Goal: Complete application form

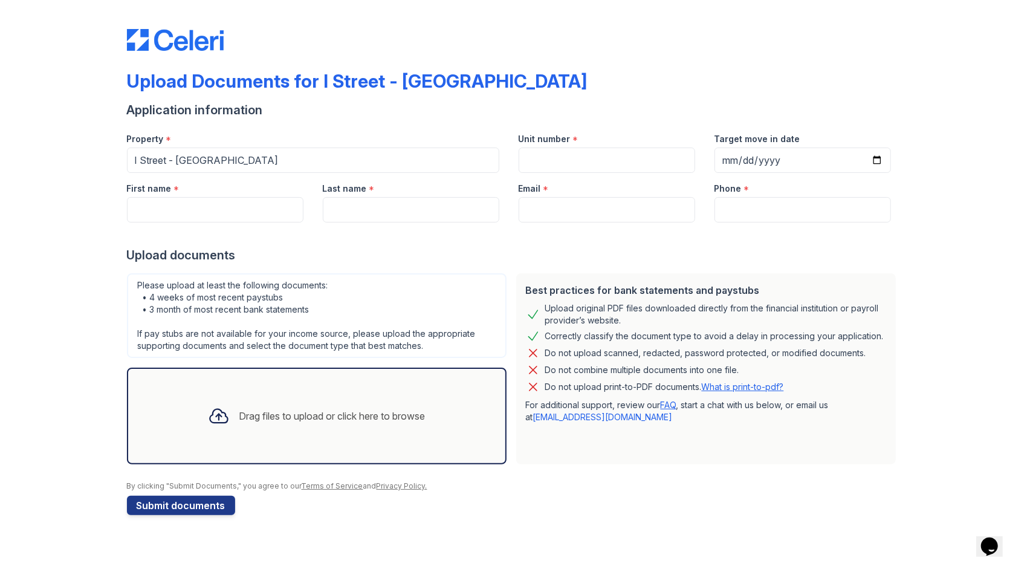
click at [370, 413] on div "Drag files to upload or click here to browse" at bounding box center [332, 415] width 186 height 15
click at [251, 402] on div "Drag files to upload or click here to browse" at bounding box center [316, 415] width 237 height 41
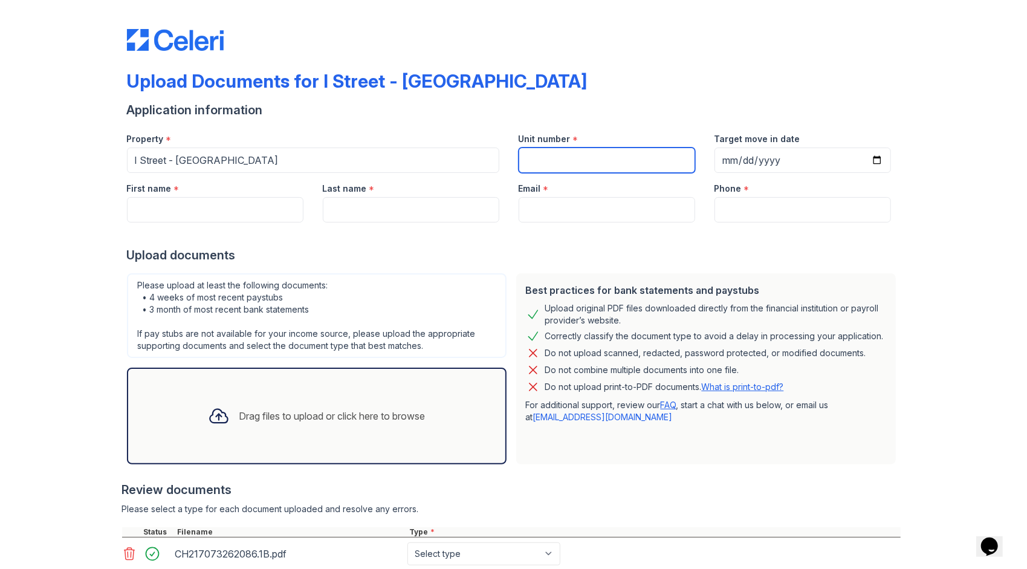
click at [580, 158] on input "Unit number" at bounding box center [606, 159] width 176 height 25
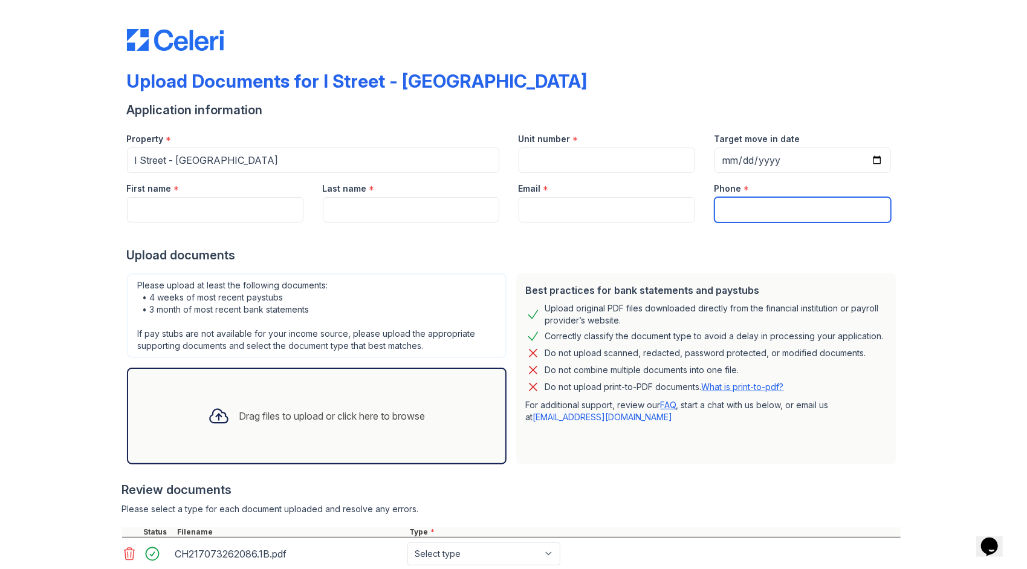
click at [750, 208] on input "Phone" at bounding box center [802, 209] width 176 height 25
click at [546, 214] on input "Email" at bounding box center [606, 209] width 176 height 25
drag, startPoint x: 422, startPoint y: 208, endPoint x: 399, endPoint y: 216, distance: 24.1
click at [422, 208] on input "Last name" at bounding box center [411, 209] width 176 height 25
click at [194, 225] on div at bounding box center [513, 234] width 773 height 24
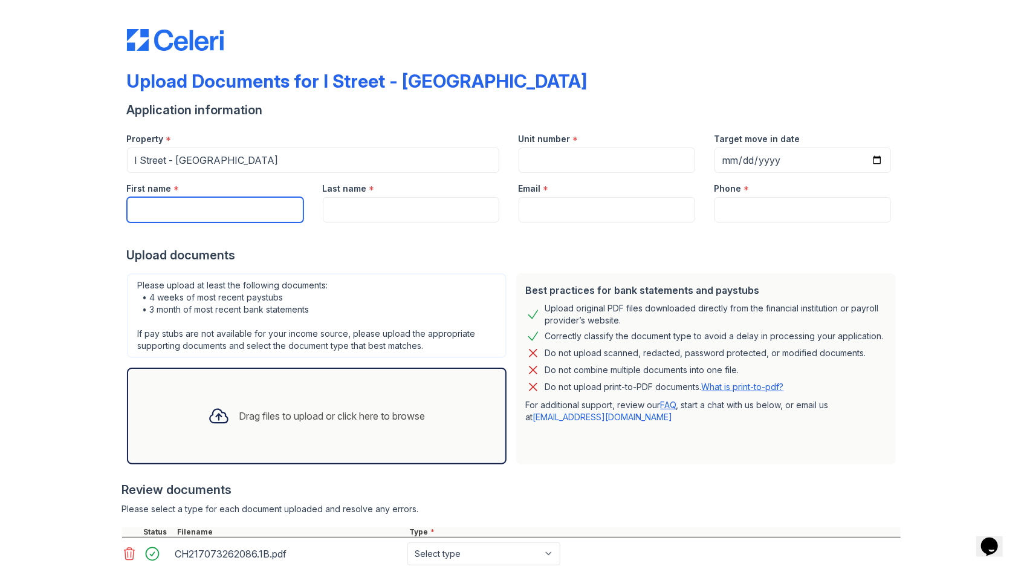
click at [204, 214] on input "First name" at bounding box center [215, 209] width 176 height 25
type input "[PERSON_NAME]"
type input "[EMAIL_ADDRESS][DOMAIN_NAME]"
type input "2094890433"
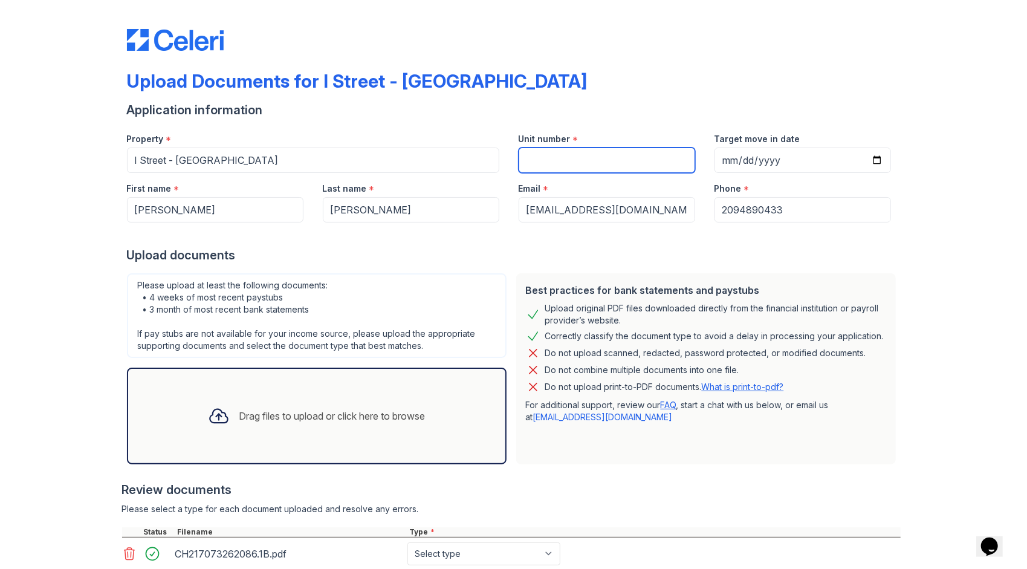
click at [586, 170] on input "Unit number" at bounding box center [606, 159] width 176 height 25
type input "4"
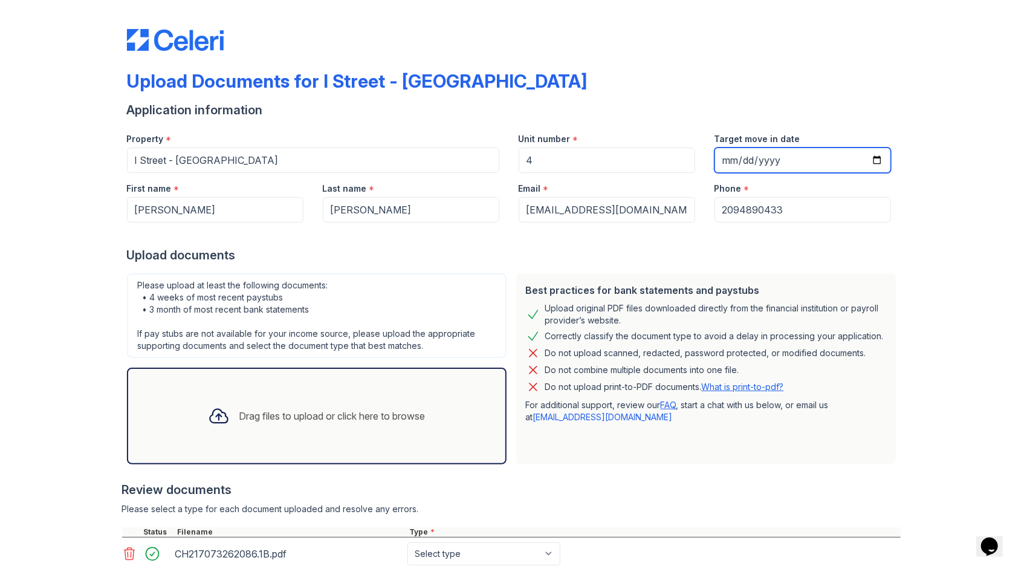
click at [870, 163] on input "Target move in date" at bounding box center [802, 159] width 176 height 25
click at [873, 160] on input "[DATE]" at bounding box center [802, 159] width 176 height 25
type input "[DATE]"
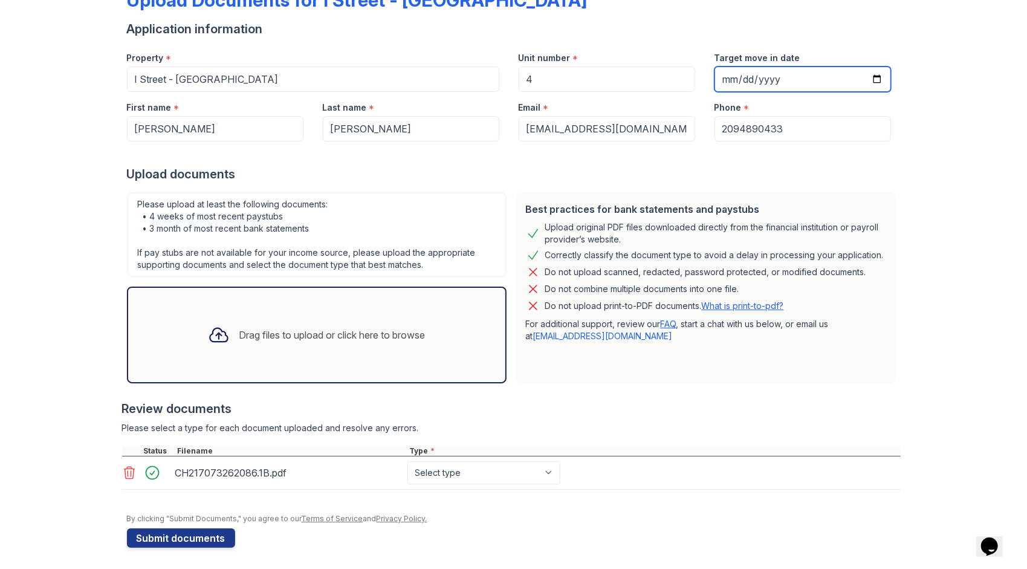
scroll to position [82, 0]
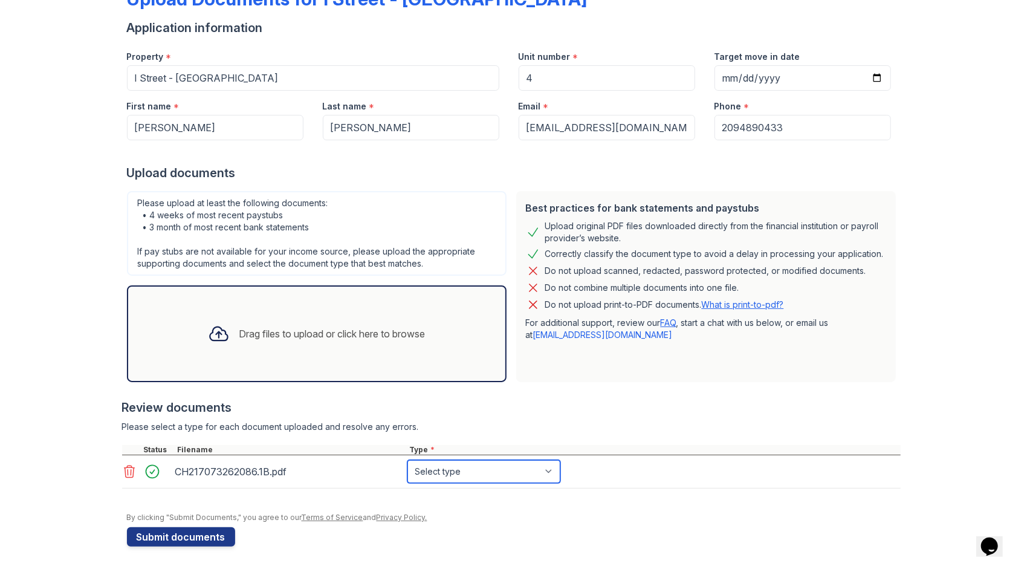
click at [482, 472] on select "Select type Paystub Bank Statement Offer Letter Tax Documents Benefit Award Let…" at bounding box center [483, 471] width 153 height 23
select select "bank_statement"
click at [407, 460] on select "Select type Paystub Bank Statement Offer Letter Tax Documents Benefit Award Let…" at bounding box center [483, 471] width 153 height 23
click at [211, 535] on button "Submit documents" at bounding box center [181, 536] width 108 height 19
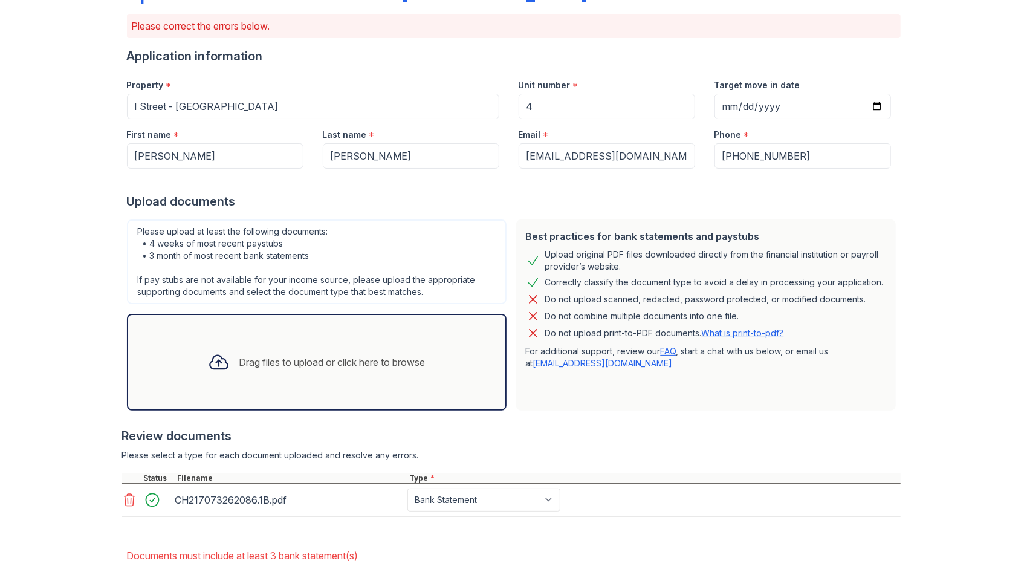
scroll to position [155, 0]
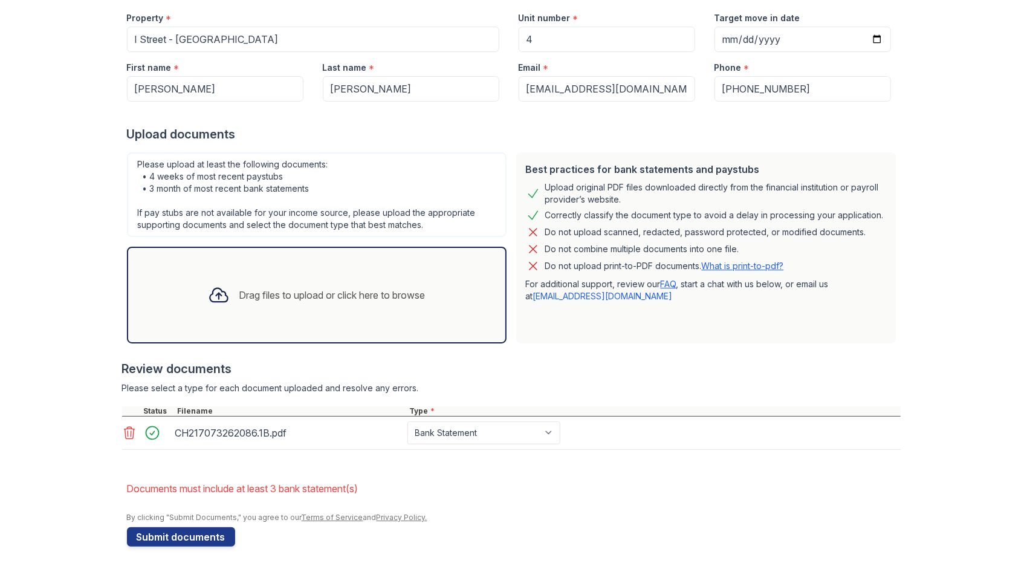
click at [301, 291] on div "Drag files to upload or click here to browse" at bounding box center [332, 295] width 186 height 15
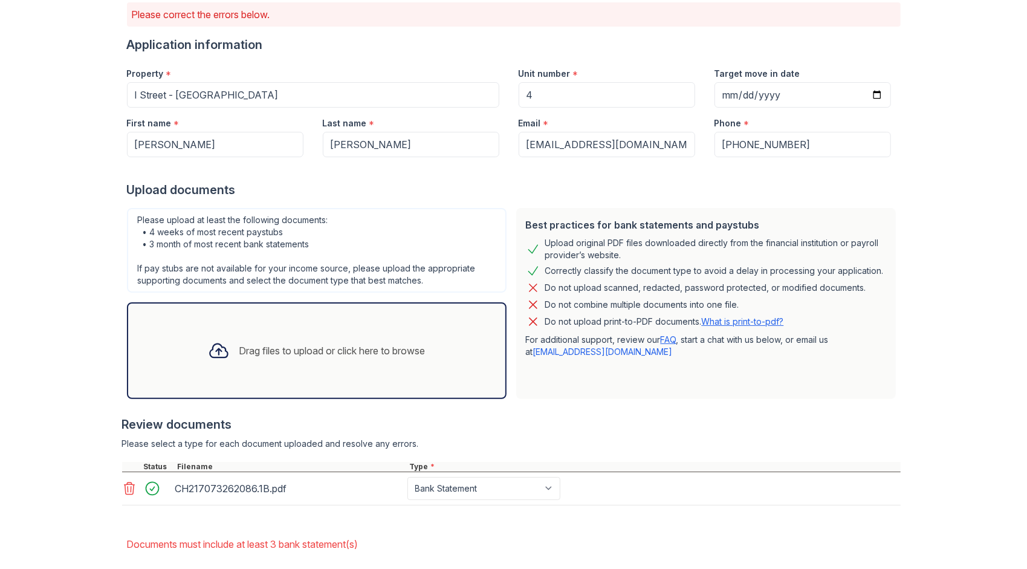
scroll to position [94, 0]
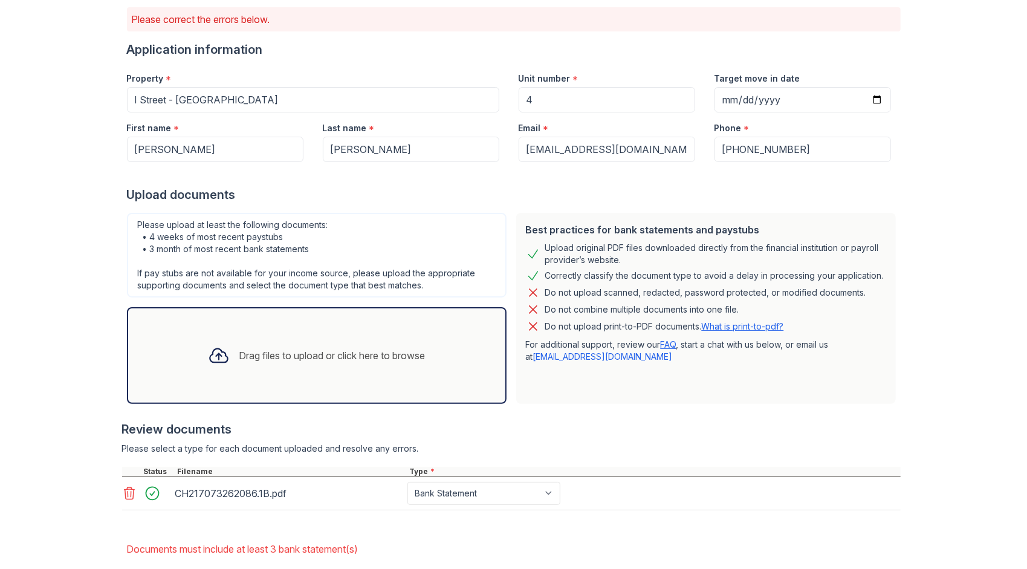
click at [122, 495] on icon at bounding box center [129, 493] width 15 height 15
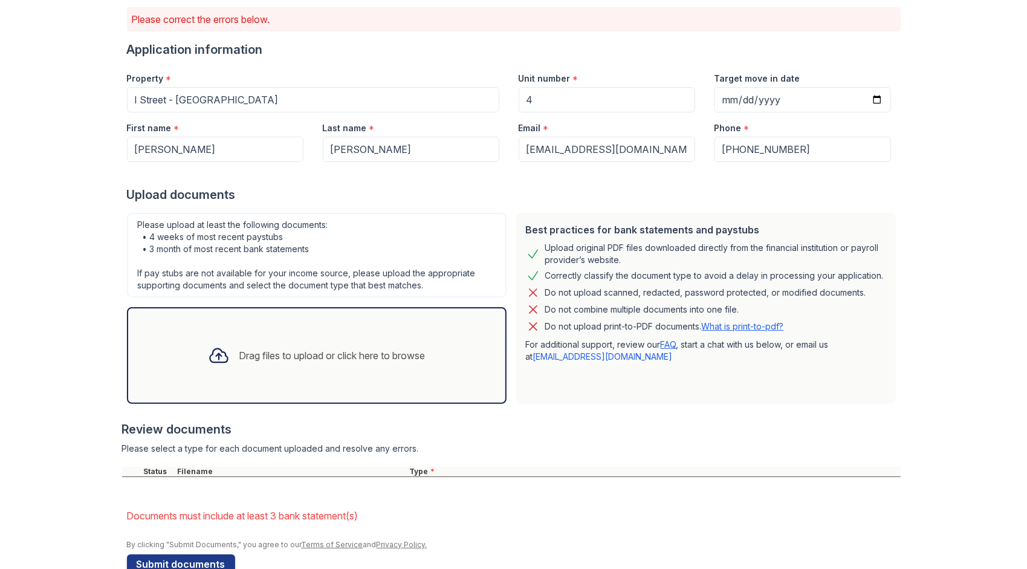
click at [231, 394] on div "Drag files to upload or click here to browse" at bounding box center [316, 355] width 379 height 97
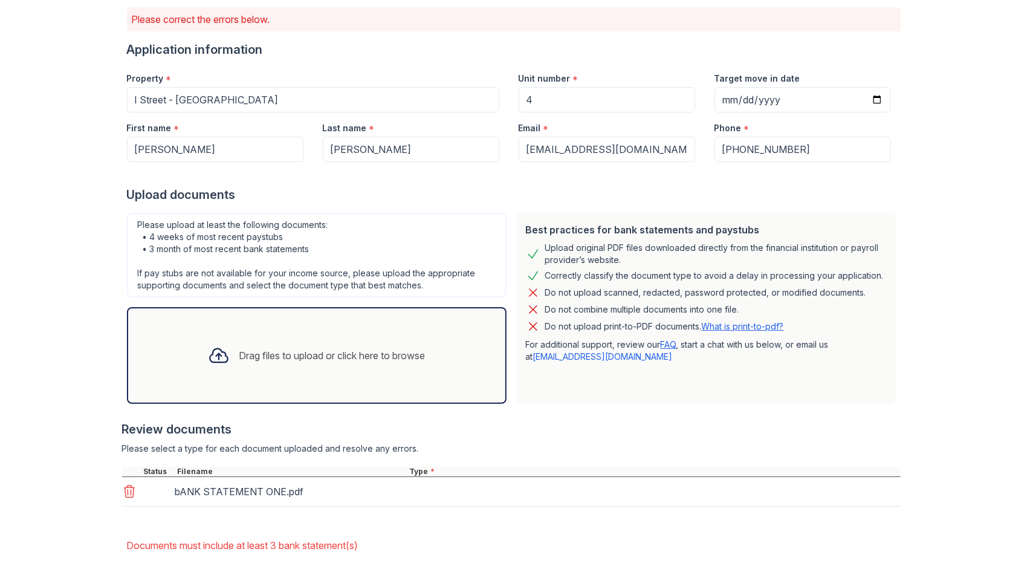
click at [351, 335] on div "Drag files to upload or click here to browse" at bounding box center [316, 355] width 237 height 41
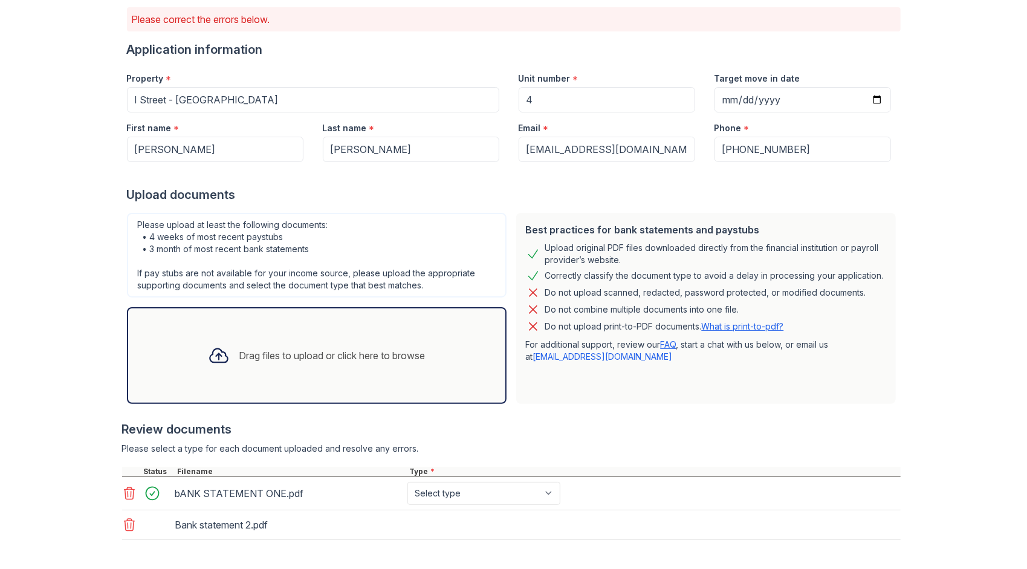
click at [384, 343] on div "Drag files to upload or click here to browse" at bounding box center [316, 355] width 237 height 41
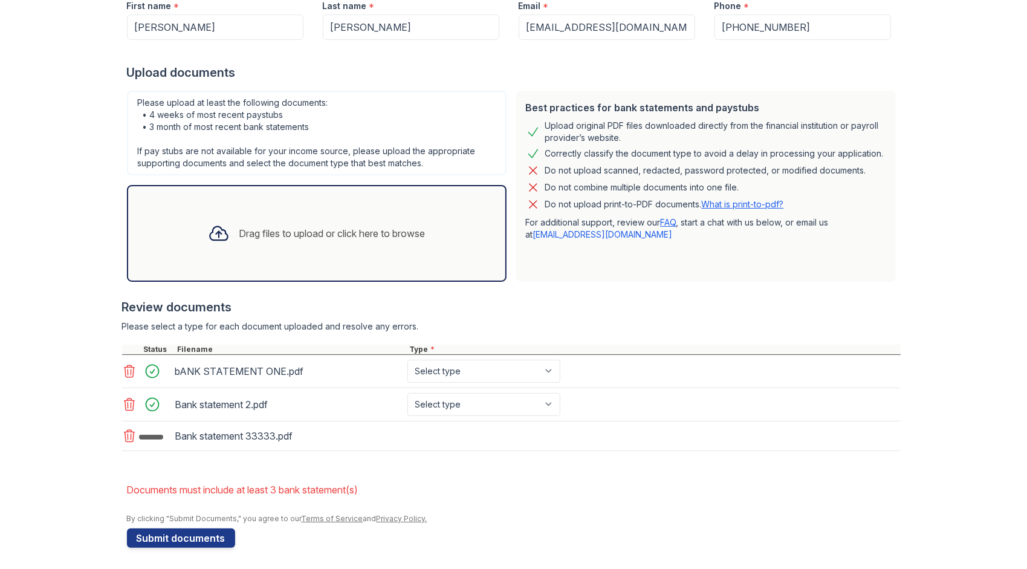
scroll to position [220, 0]
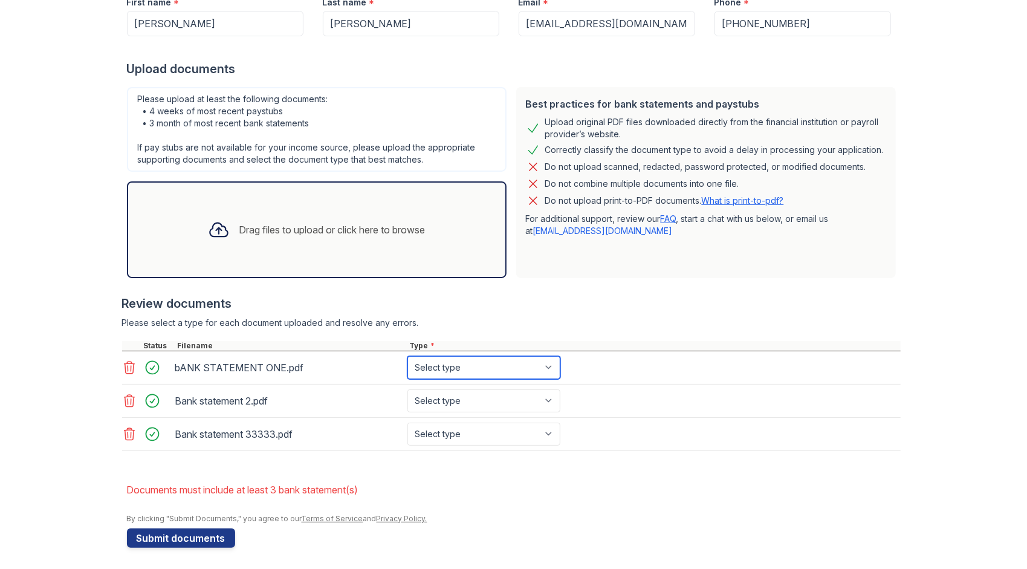
drag, startPoint x: 458, startPoint y: 365, endPoint x: 445, endPoint y: 365, distance: 12.7
click at [445, 365] on select "Select type Paystub Bank Statement Offer Letter Tax Documents Benefit Award Let…" at bounding box center [483, 367] width 153 height 23
select select "bank_statement"
click at [407, 356] on select "Select type Paystub Bank Statement Offer Letter Tax Documents Benefit Award Let…" at bounding box center [483, 367] width 153 height 23
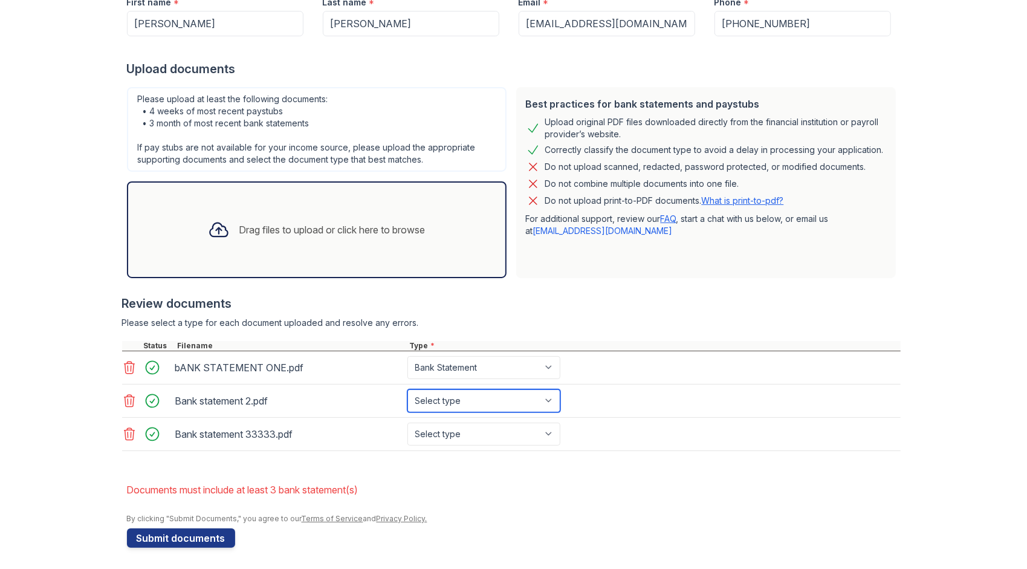
click at [463, 402] on select "Select type Paystub Bank Statement Offer Letter Tax Documents Benefit Award Let…" at bounding box center [483, 400] width 153 height 23
select select "bank_statement"
click at [407, 389] on select "Select type Paystub Bank Statement Offer Letter Tax Documents Benefit Award Let…" at bounding box center [483, 400] width 153 height 23
click at [451, 431] on select "Select type Paystub Bank Statement Offer Letter Tax Documents Benefit Award Let…" at bounding box center [483, 433] width 153 height 23
select select "bank_statement"
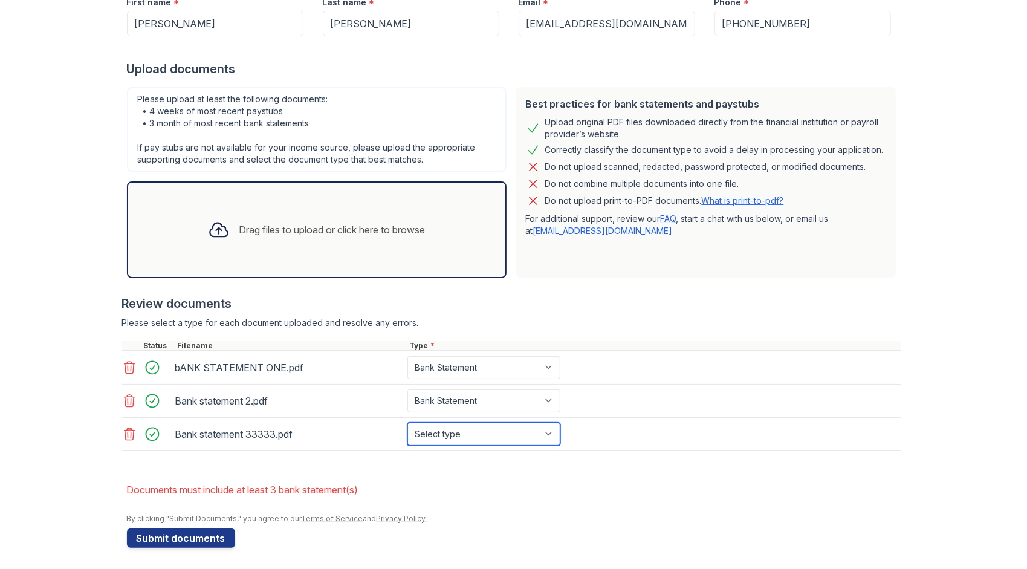
click at [407, 422] on select "Select type Paystub Bank Statement Offer Letter Tax Documents Benefit Award Let…" at bounding box center [483, 433] width 153 height 23
click at [124, 365] on icon at bounding box center [129, 367] width 10 height 12
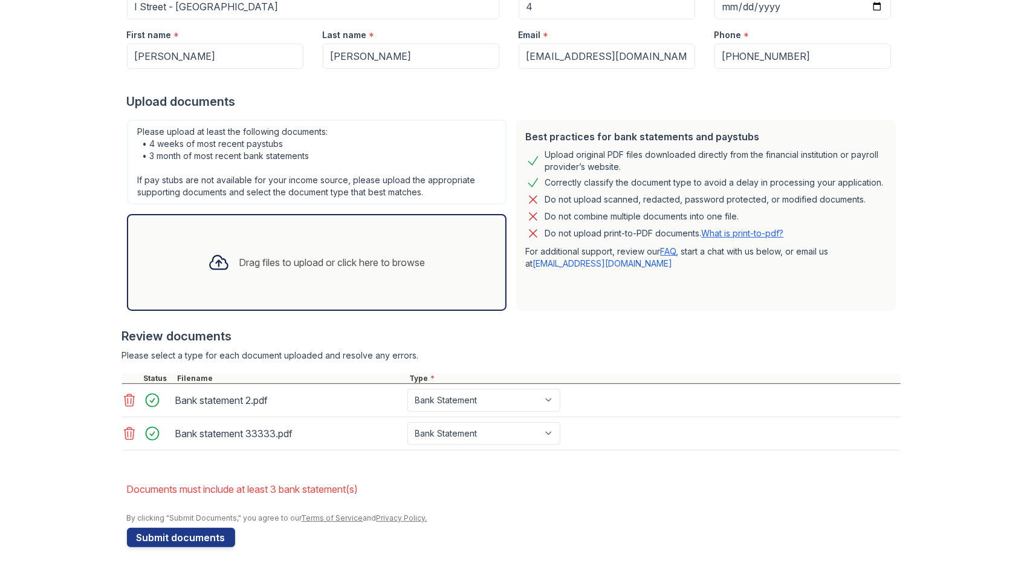
click at [122, 401] on icon at bounding box center [129, 400] width 15 height 15
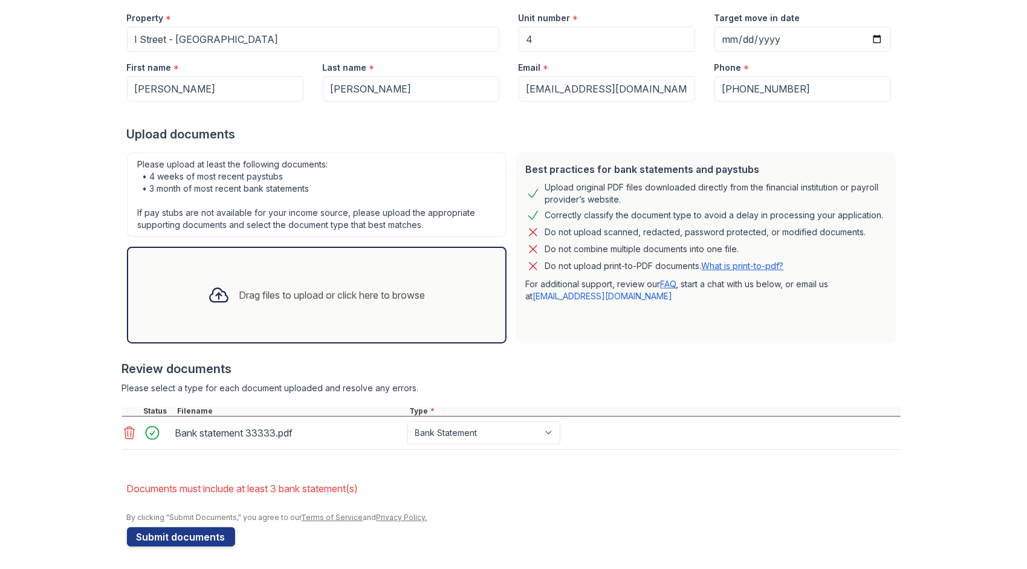
click at [124, 433] on icon at bounding box center [129, 433] width 10 height 12
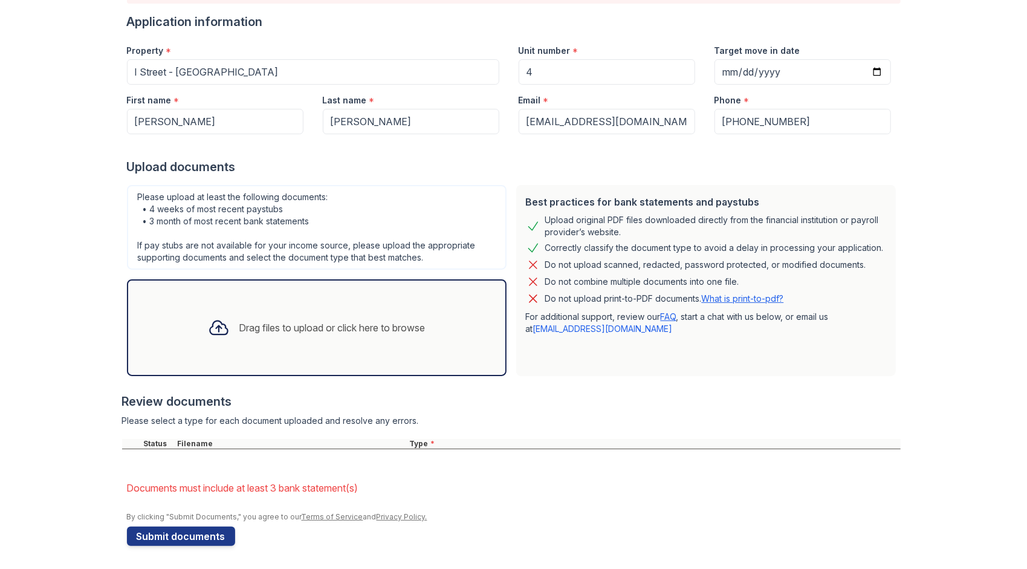
click at [336, 320] on div "Drag files to upload or click here to browse" at bounding box center [332, 327] width 186 height 15
click at [343, 339] on div "Drag files to upload or click here to browse" at bounding box center [316, 327] width 237 height 41
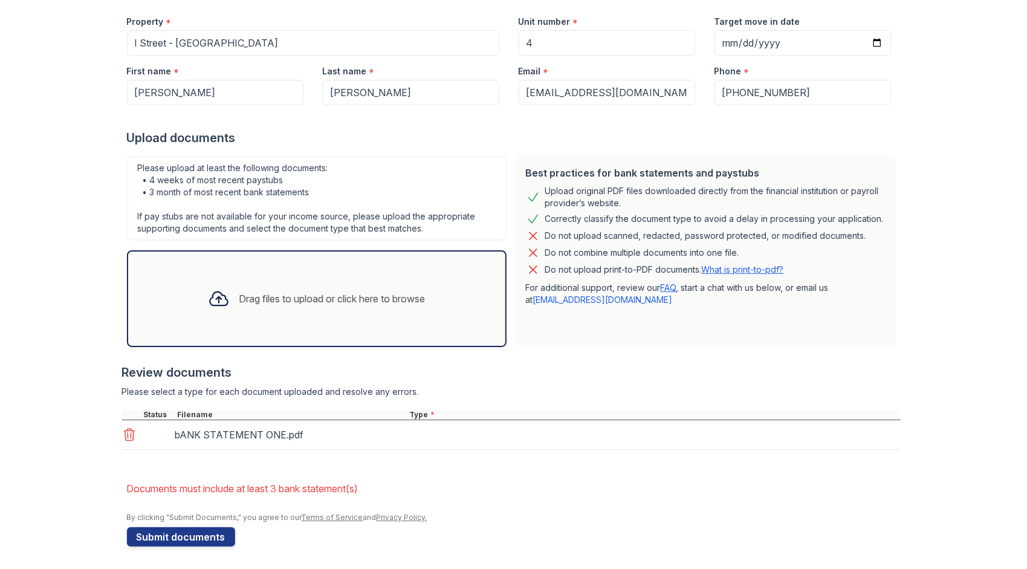
click at [313, 298] on div "Drag files to upload or click here to browse" at bounding box center [332, 298] width 186 height 15
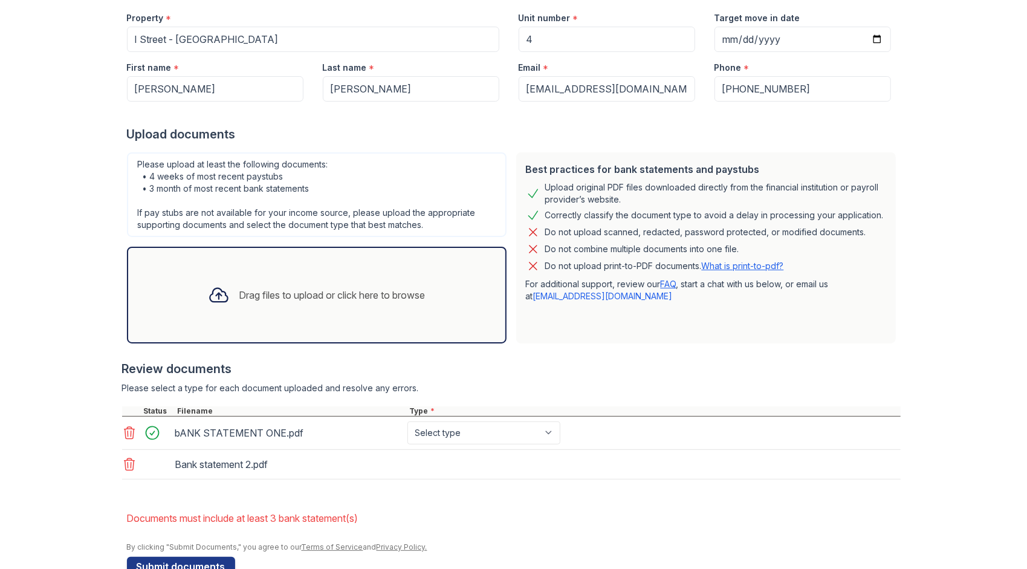
click at [308, 290] on div "Drag files to upload or click here to browse" at bounding box center [332, 295] width 186 height 15
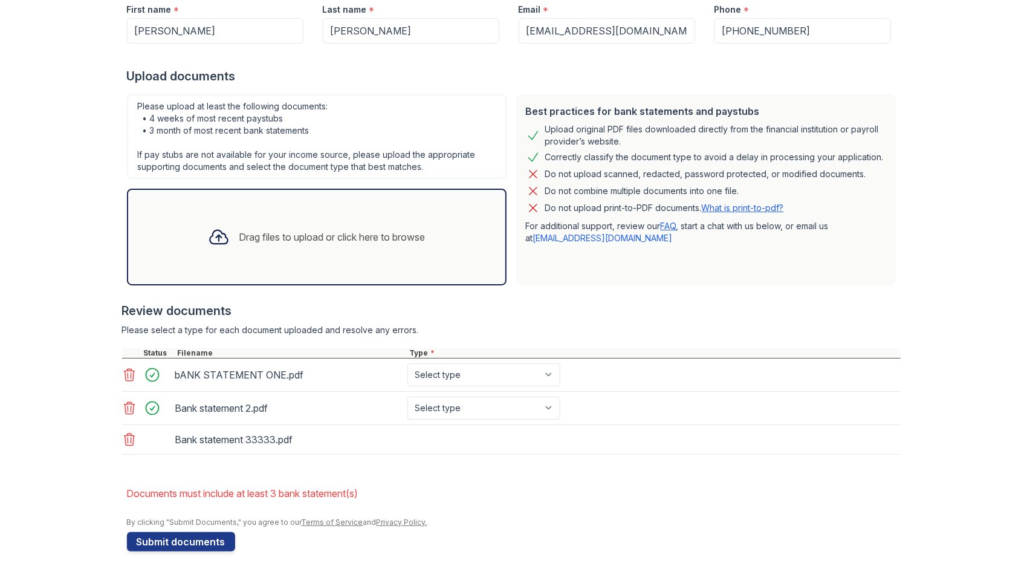
scroll to position [216, 0]
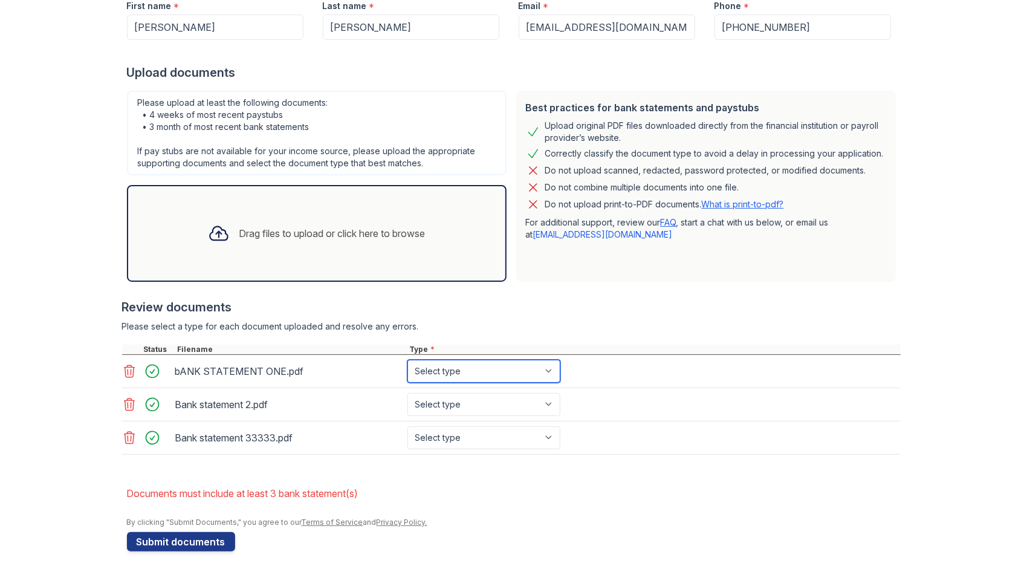
click at [472, 371] on select "Select type Paystub Bank Statement Offer Letter Tax Documents Benefit Award Let…" at bounding box center [483, 371] width 153 height 23
select select "bank_statement"
click at [407, 360] on select "Select type Paystub Bank Statement Offer Letter Tax Documents Benefit Award Let…" at bounding box center [483, 371] width 153 height 23
click at [470, 401] on select "Select type Paystub Bank Statement Offer Letter Tax Documents Benefit Award Let…" at bounding box center [483, 404] width 153 height 23
select select "bank_statement"
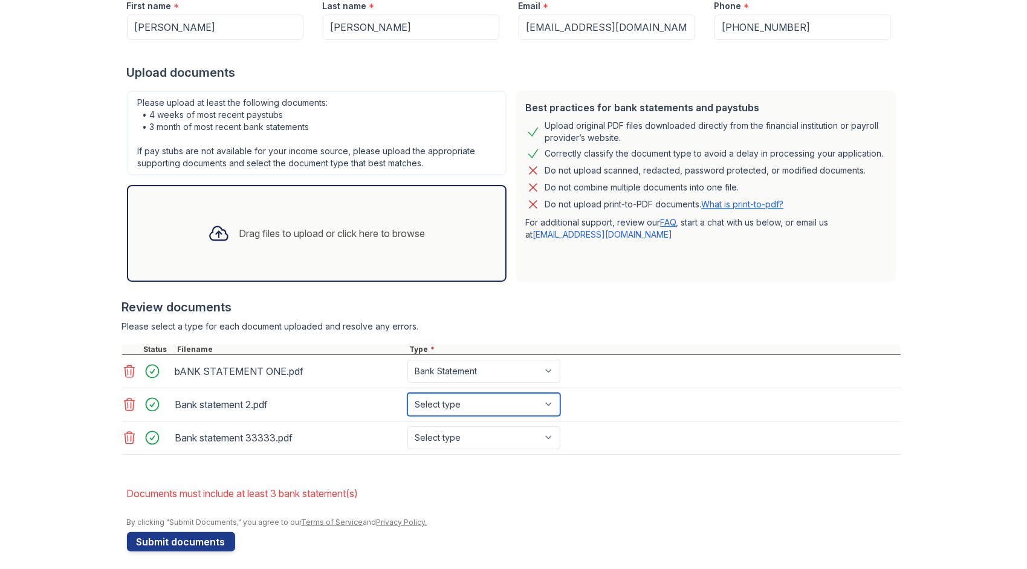
click at [407, 393] on select "Select type Paystub Bank Statement Offer Letter Tax Documents Benefit Award Let…" at bounding box center [483, 404] width 153 height 23
click at [466, 439] on select "Select type Paystub Bank Statement Offer Letter Tax Documents Benefit Award Let…" at bounding box center [483, 437] width 153 height 23
select select "bank_statement"
click at [407, 426] on select "Select type Paystub Bank Statement Offer Letter Tax Documents Benefit Award Let…" at bounding box center [483, 437] width 153 height 23
click at [169, 543] on button "Submit documents" at bounding box center [181, 541] width 108 height 19
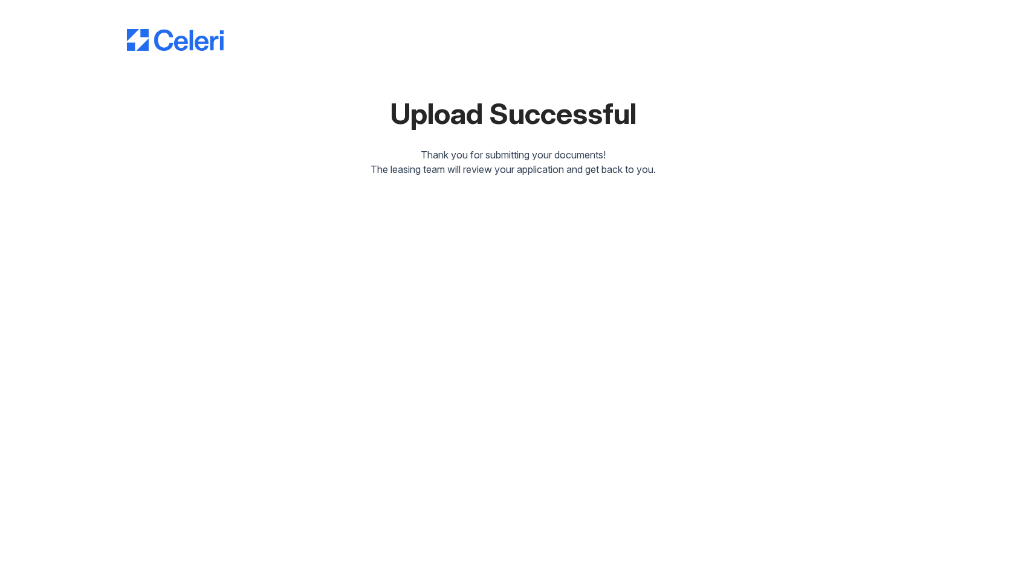
drag, startPoint x: 364, startPoint y: 169, endPoint x: 696, endPoint y: 169, distance: 331.7
click at [696, 169] on div "The leasing team will review your application and get back to you." at bounding box center [513, 169] width 773 height 15
drag, startPoint x: 696, startPoint y: 169, endPoint x: 763, endPoint y: 137, distance: 74.0
click at [762, 137] on div "Upload Successful Thank you for submitting your documents! The leasing team wil…" at bounding box center [513, 91] width 773 height 172
